Goal: Task Accomplishment & Management: Manage account settings

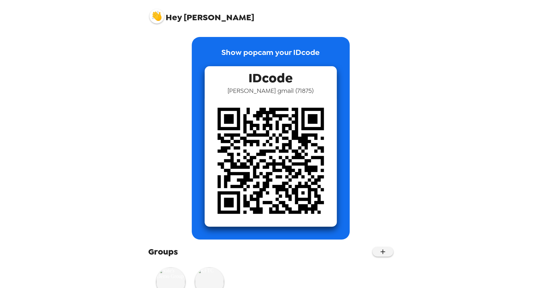
click at [158, 16] on img at bounding box center [156, 16] width 14 height 14
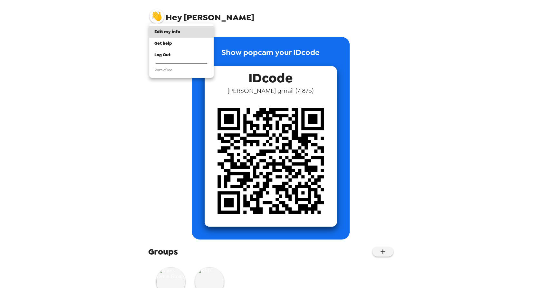
click at [94, 131] on div at bounding box center [270, 144] width 541 height 288
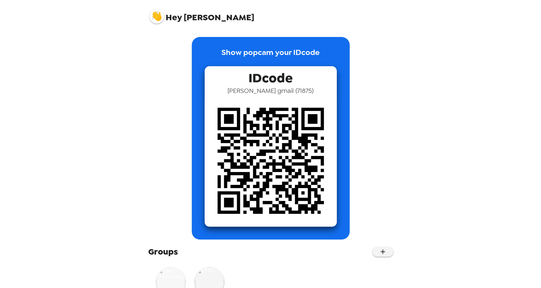
click at [173, 275] on img at bounding box center [170, 282] width 29 height 29
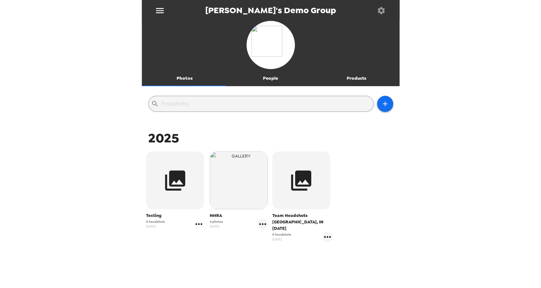
click at [199, 226] on icon "gallery menu" at bounding box center [199, 224] width 10 height 10
click at [231, 239] on span "Edit Shoot" at bounding box center [236, 238] width 53 height 8
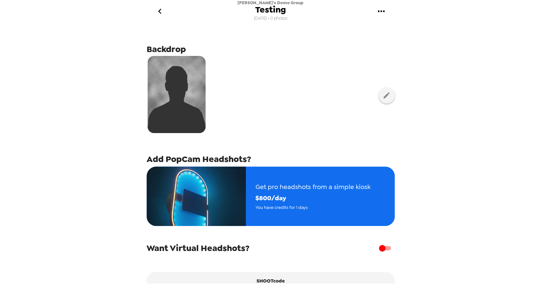
scroll to position [37, 0]
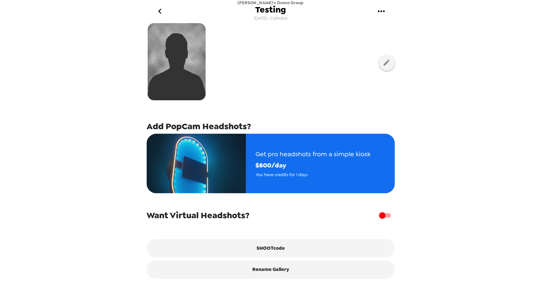
drag, startPoint x: 381, startPoint y: 214, endPoint x: 422, endPoint y: 223, distance: 41.5
click at [382, 214] on input "checkbox" at bounding box center [381, 216] width 37 height 12
checkbox input "true"
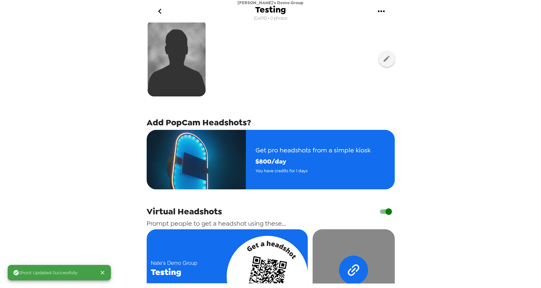
scroll to position [145, 0]
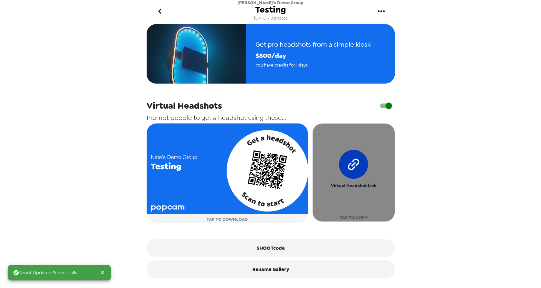
click at [342, 178] on icon "button" at bounding box center [353, 164] width 41 height 41
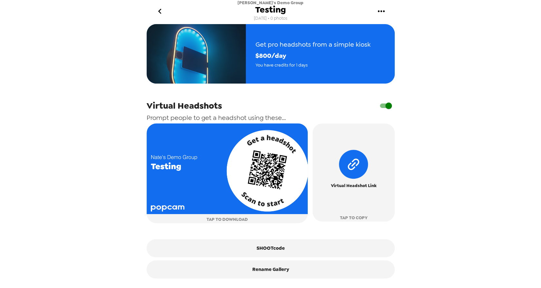
click at [160, 10] on icon "go back" at bounding box center [159, 11] width 3 height 5
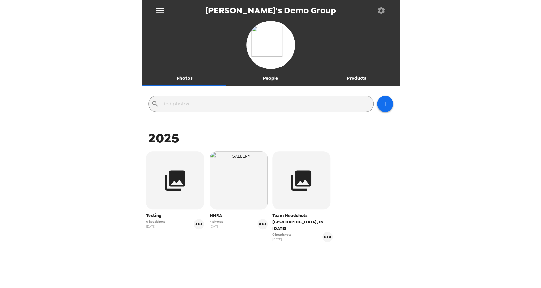
click at [158, 12] on icon "menu" at bounding box center [160, 10] width 10 height 10
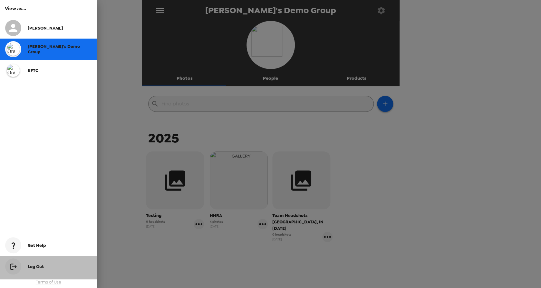
click at [41, 260] on div "Log Out" at bounding box center [48, 268] width 97 height 24
